Goal: Transaction & Acquisition: Purchase product/service

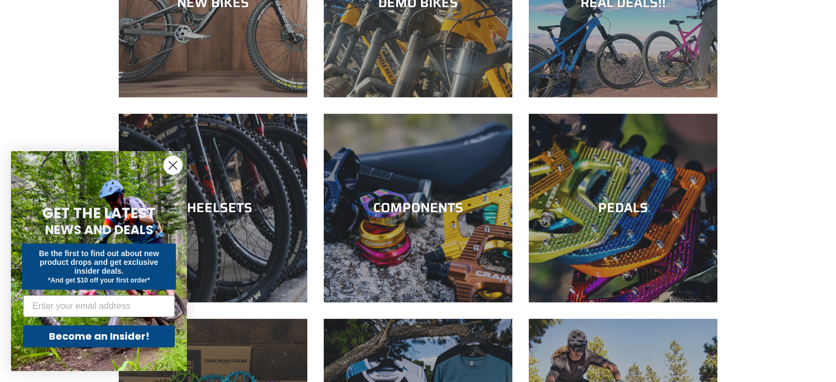
scroll to position [199, 0]
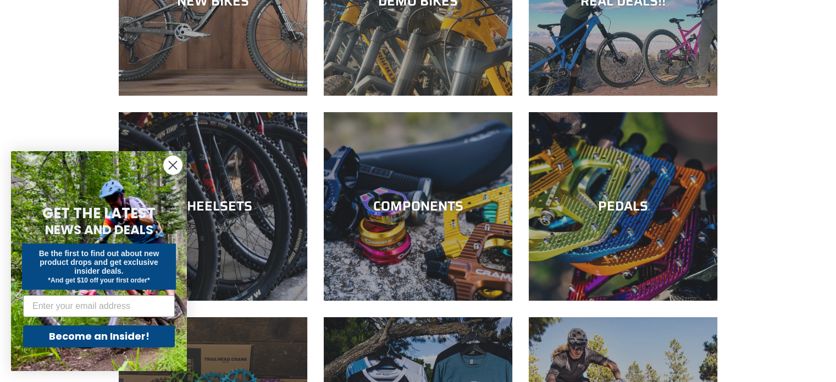
click at [178, 168] on circle "Close dialog" at bounding box center [173, 165] width 18 height 18
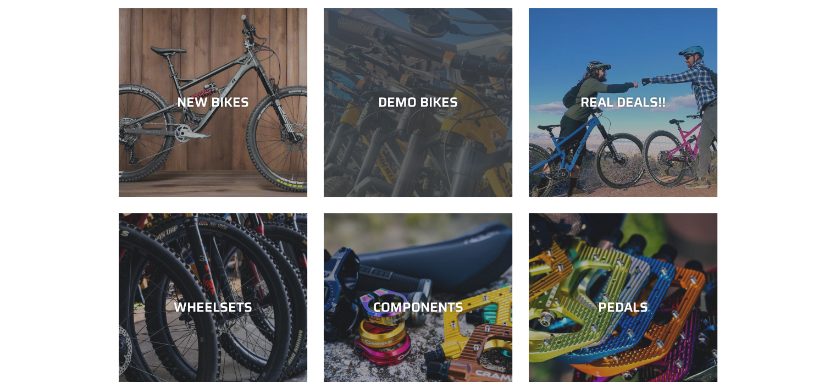
scroll to position [0, 0]
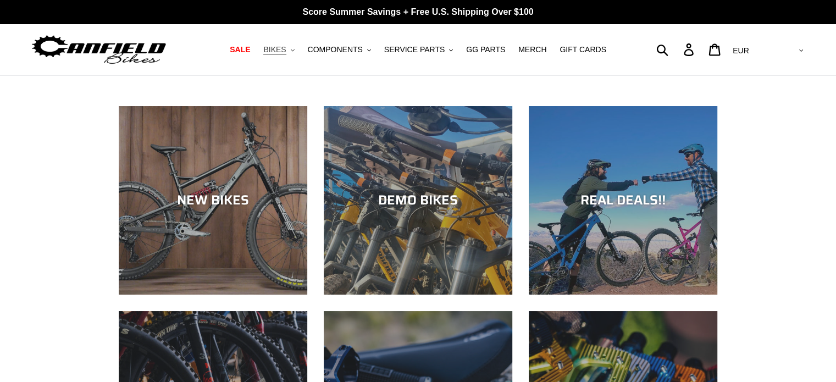
click at [286, 49] on span "BIKES" at bounding box center [274, 49] width 23 height 9
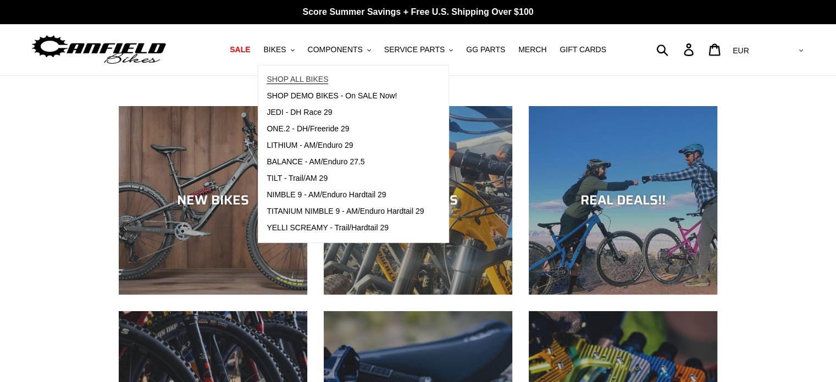
click at [310, 75] on span "SHOP ALL BIKES" at bounding box center [297, 79] width 62 height 9
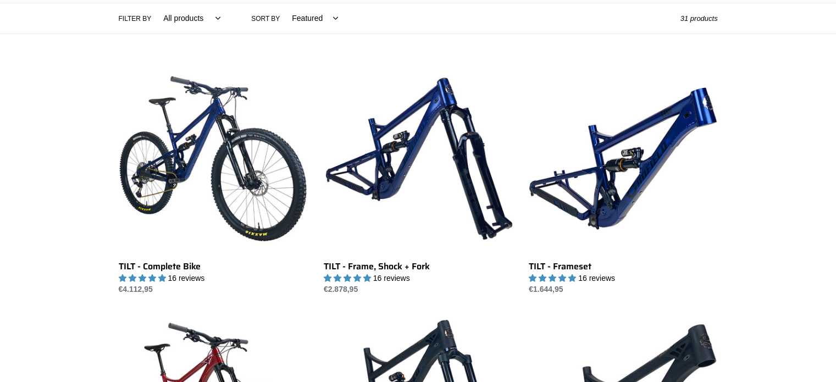
scroll to position [260, 0]
